Goal: Download file/media

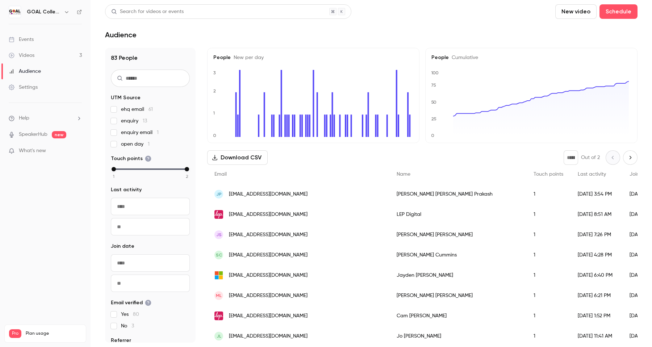
click at [233, 155] on button "Download CSV" at bounding box center [237, 157] width 61 height 14
click at [33, 54] on div "Videos" at bounding box center [22, 55] width 26 height 7
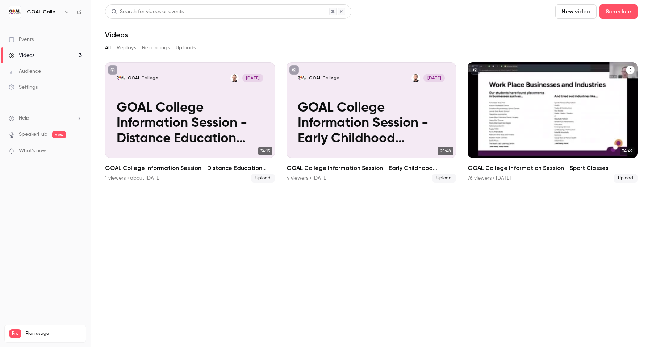
click at [554, 114] on p "GOAL College Information Session - Sport Classes" at bounding box center [552, 123] width 147 height 46
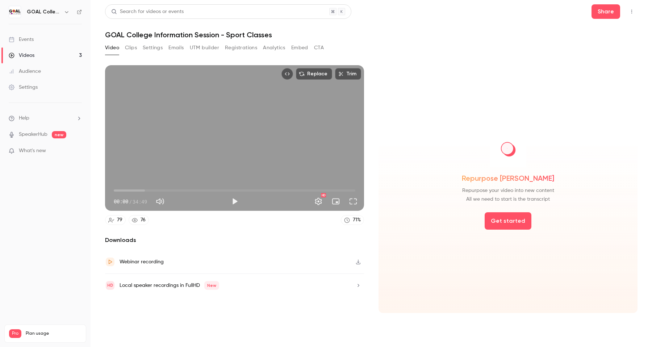
click at [272, 43] on button "Analytics" at bounding box center [274, 48] width 22 height 12
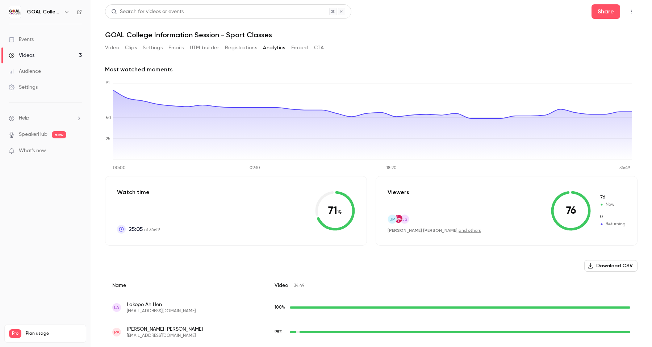
click at [605, 262] on button "Download CSV" at bounding box center [611, 266] width 53 height 12
